Goal: Task Accomplishment & Management: Use online tool/utility

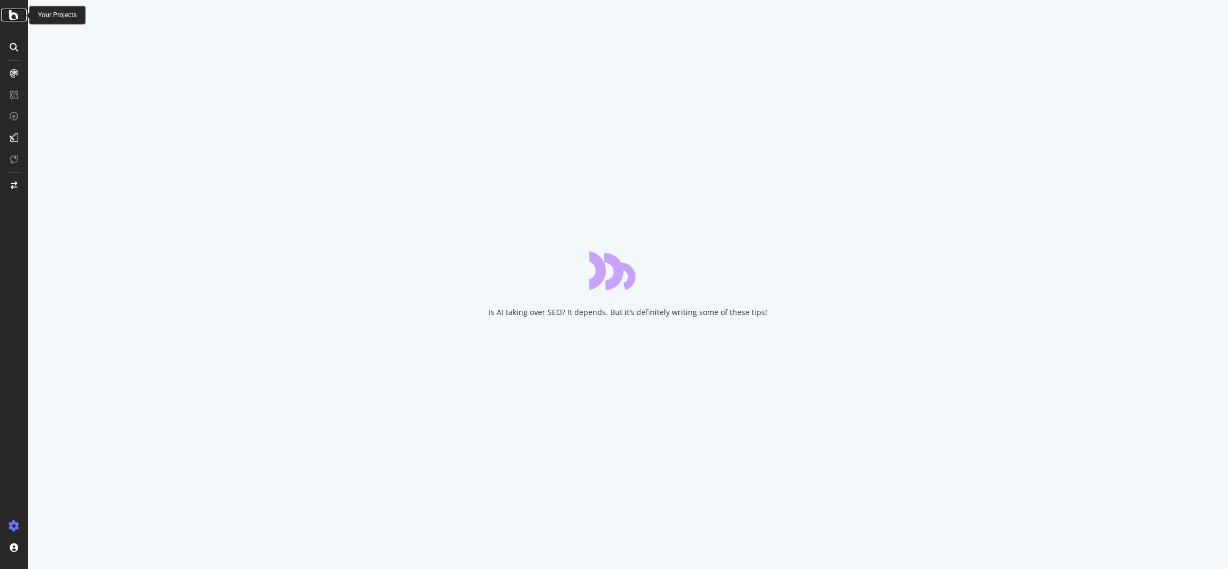
click at [7, 20] on div at bounding box center [14, 15] width 26 height 13
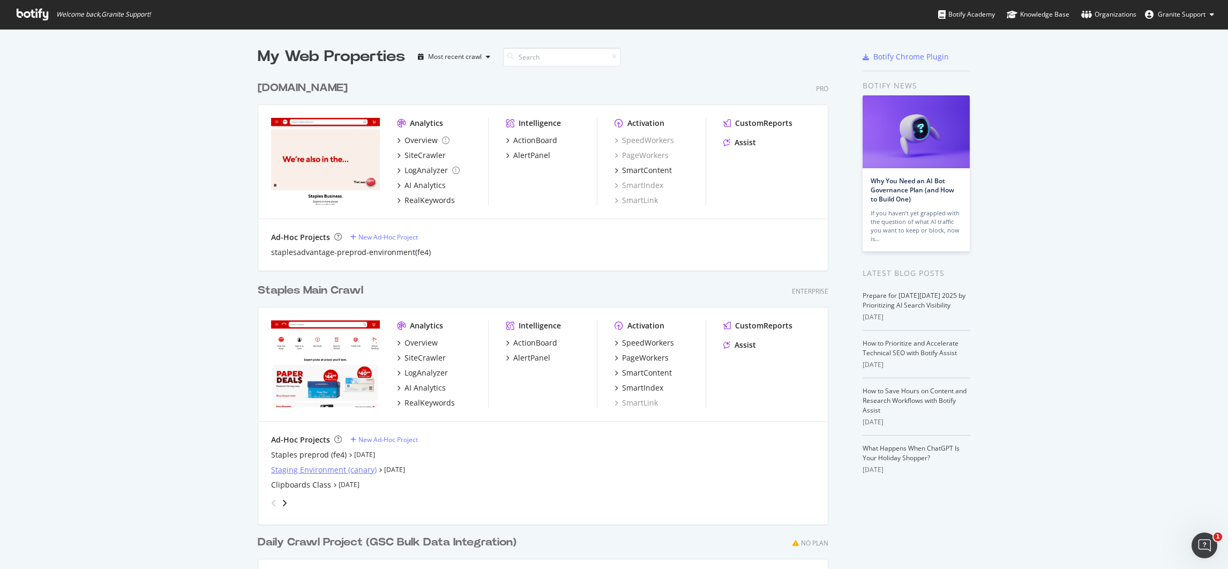
click at [325, 470] on div "Staging Environment (canary)" at bounding box center [324, 470] width 106 height 11
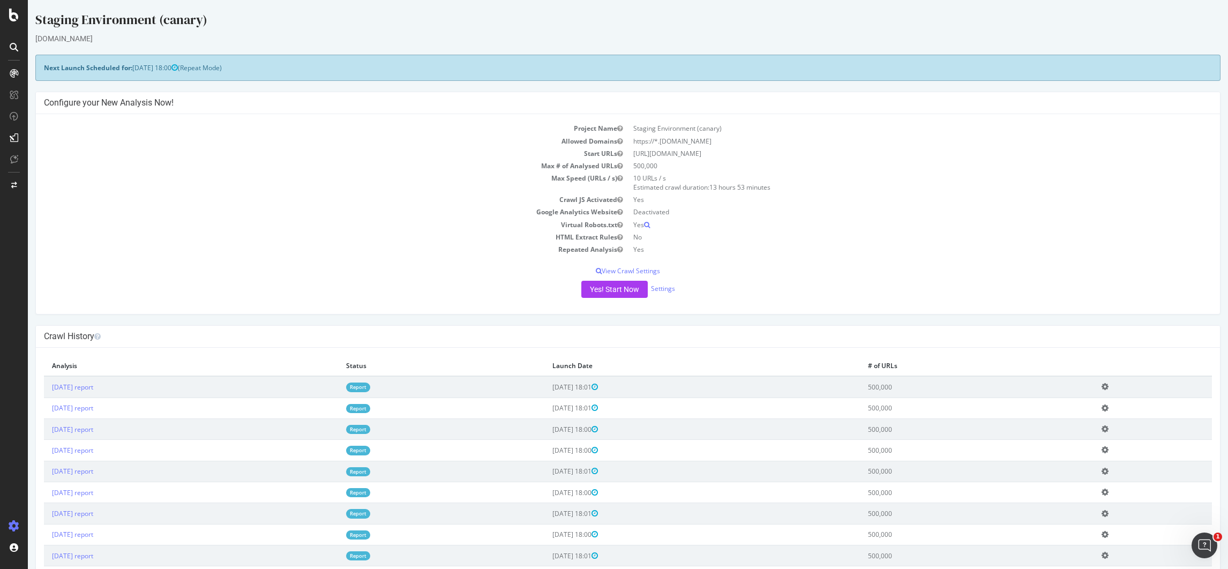
click at [373, 255] on td "Repeated Analysis" at bounding box center [336, 249] width 584 height 12
click at [612, 287] on button "Yes! Start Now" at bounding box center [614, 289] width 66 height 17
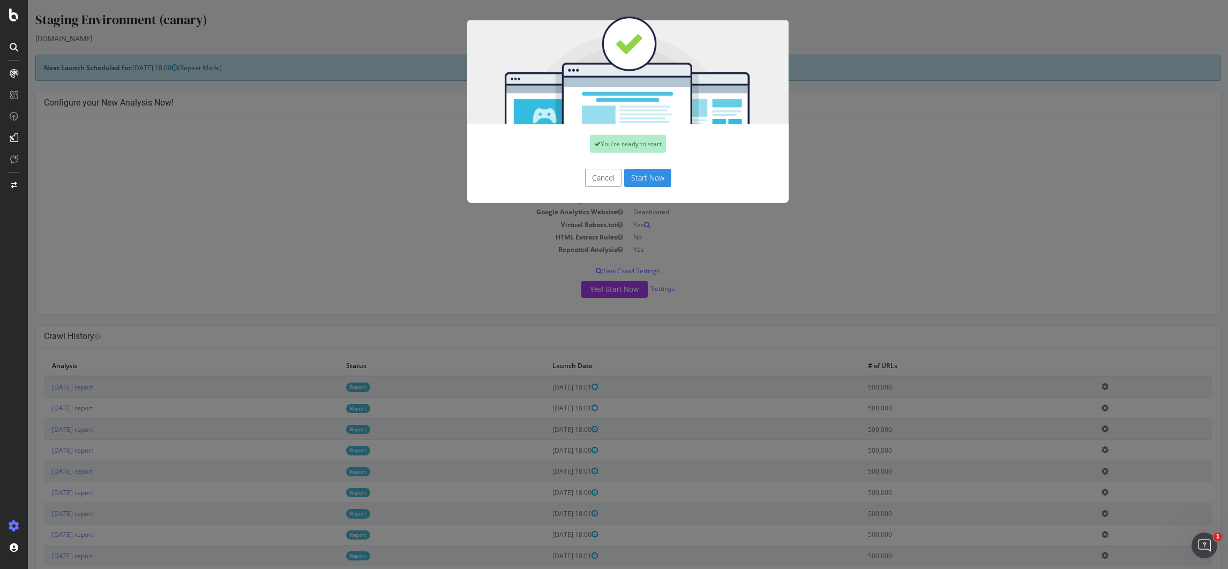
click at [645, 179] on button "Start Now" at bounding box center [647, 178] width 47 height 18
